Goal: Find specific page/section: Find specific page/section

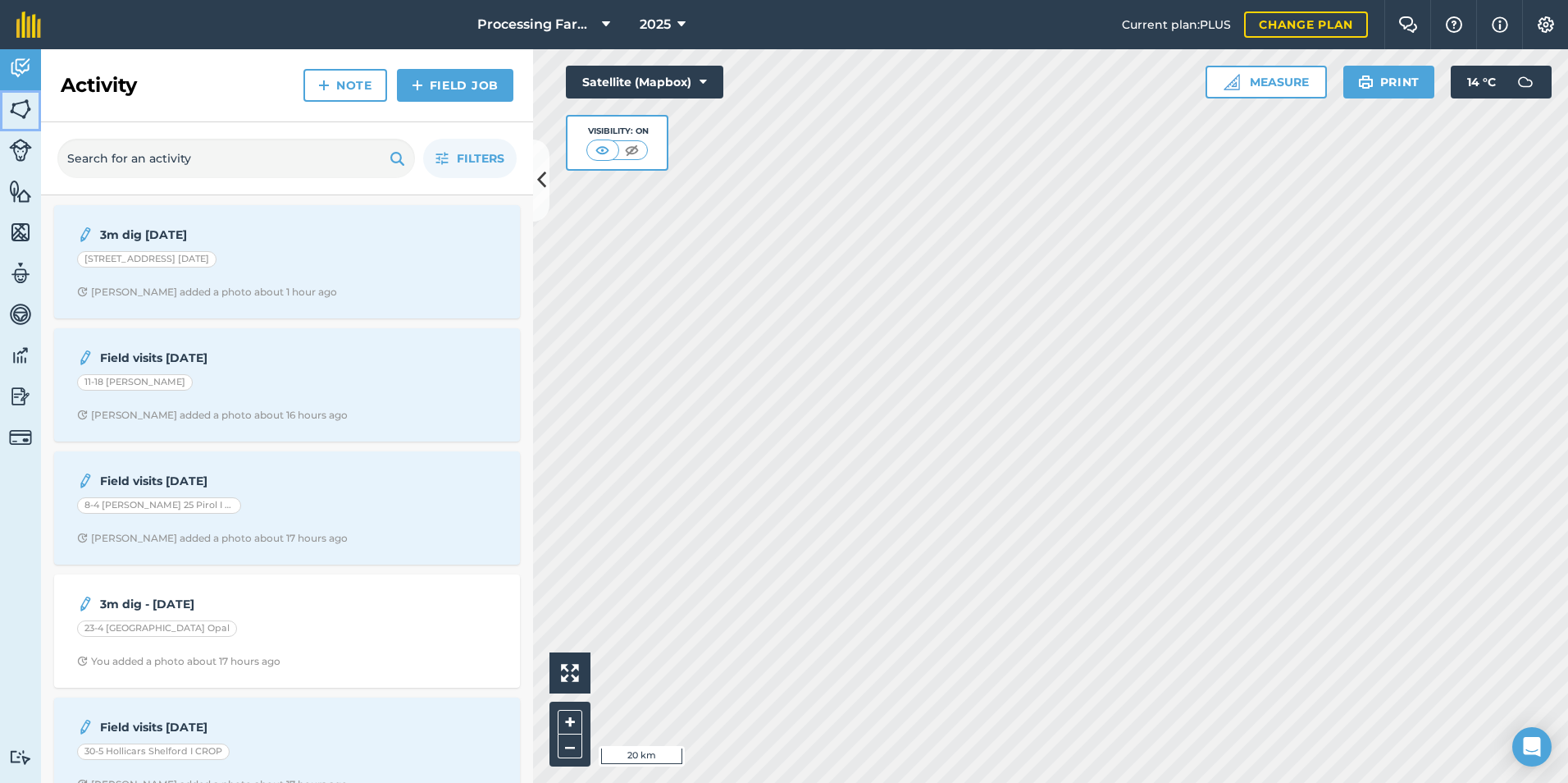
click at [23, 111] on img at bounding box center [20, 108] width 23 height 24
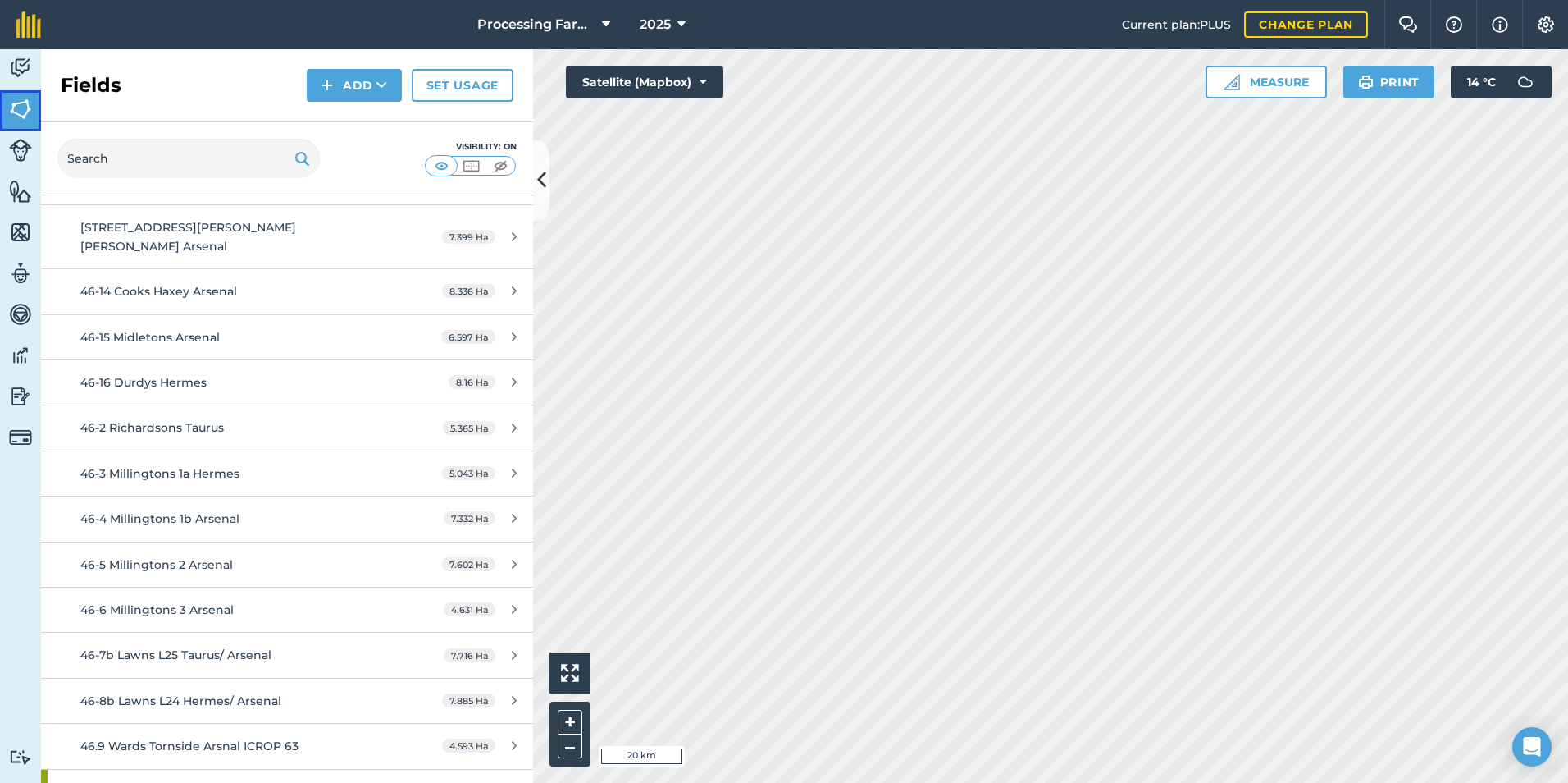
scroll to position [20024, 0]
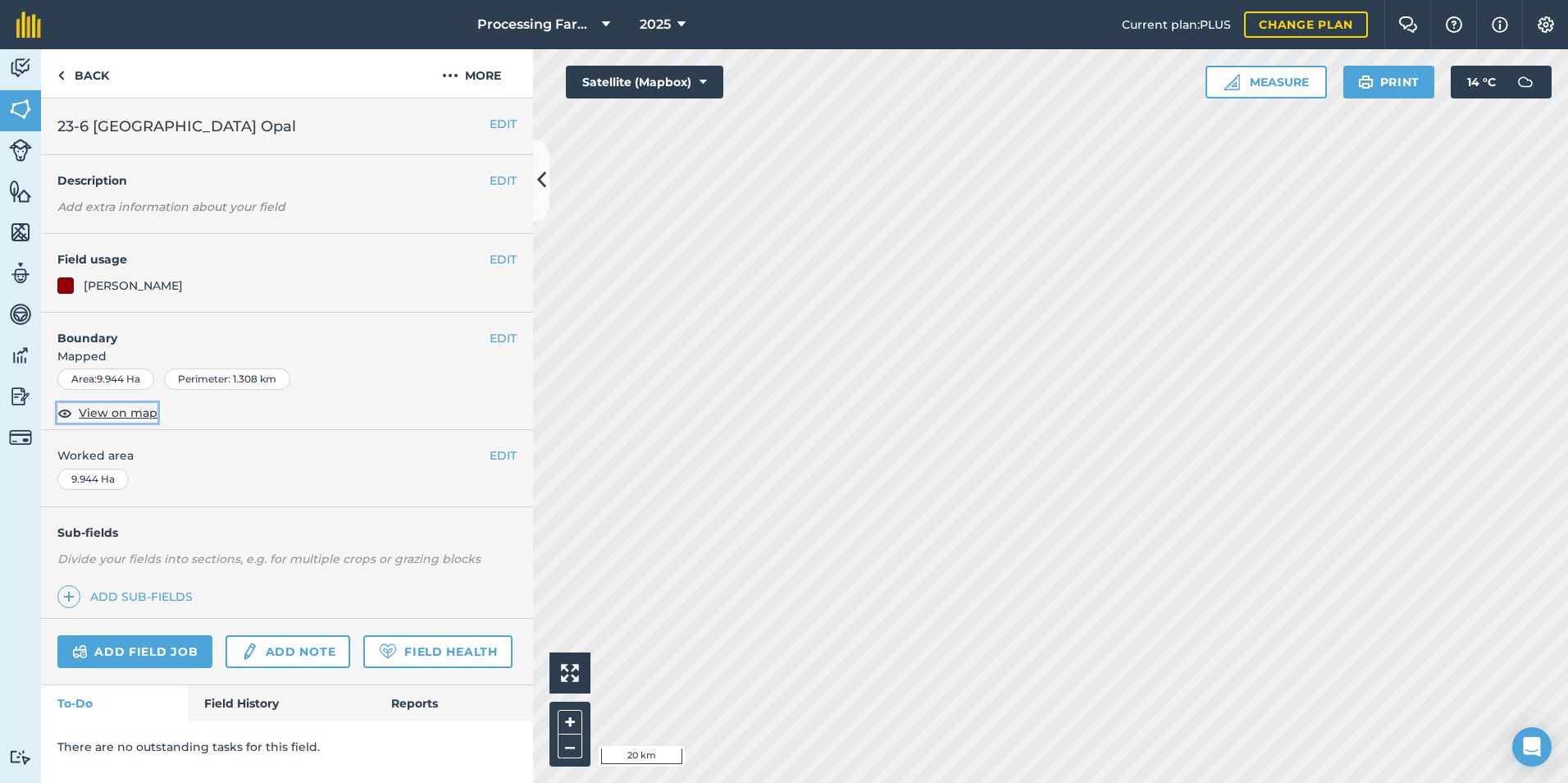
click at [134, 411] on span "View on map" at bounding box center [118, 412] width 79 height 19
